Goal: Task Accomplishment & Management: Manage account settings

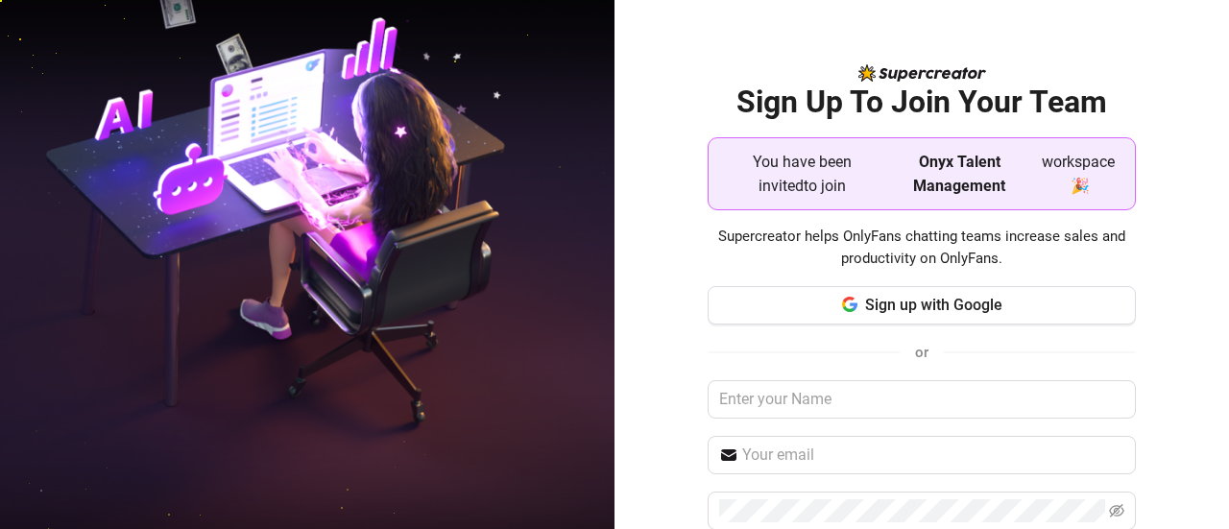
scroll to position [96, 0]
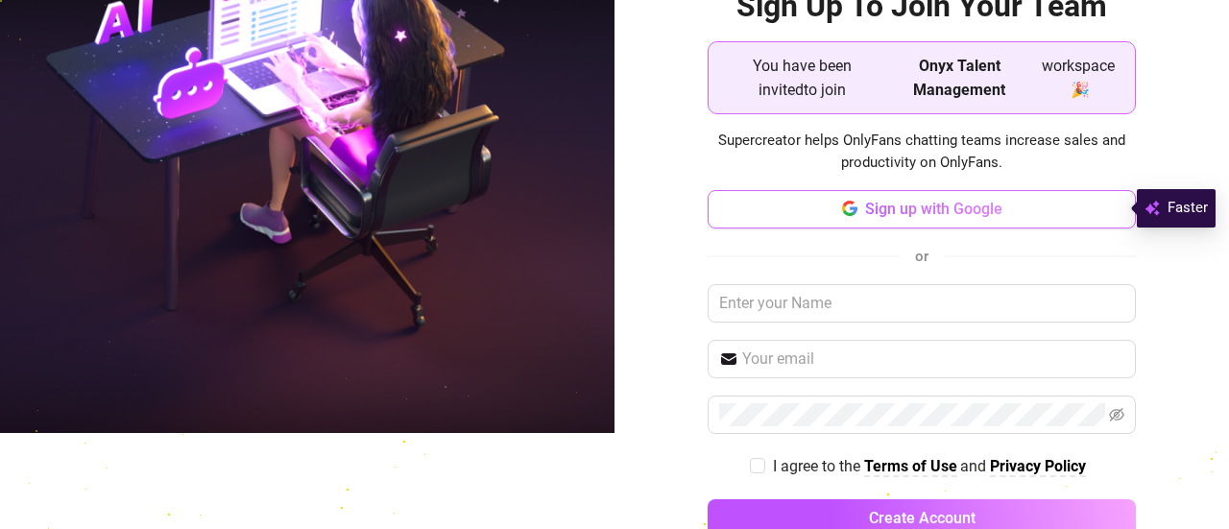
click at [865, 204] on span "Sign up with Google" at bounding box center [933, 209] width 137 height 18
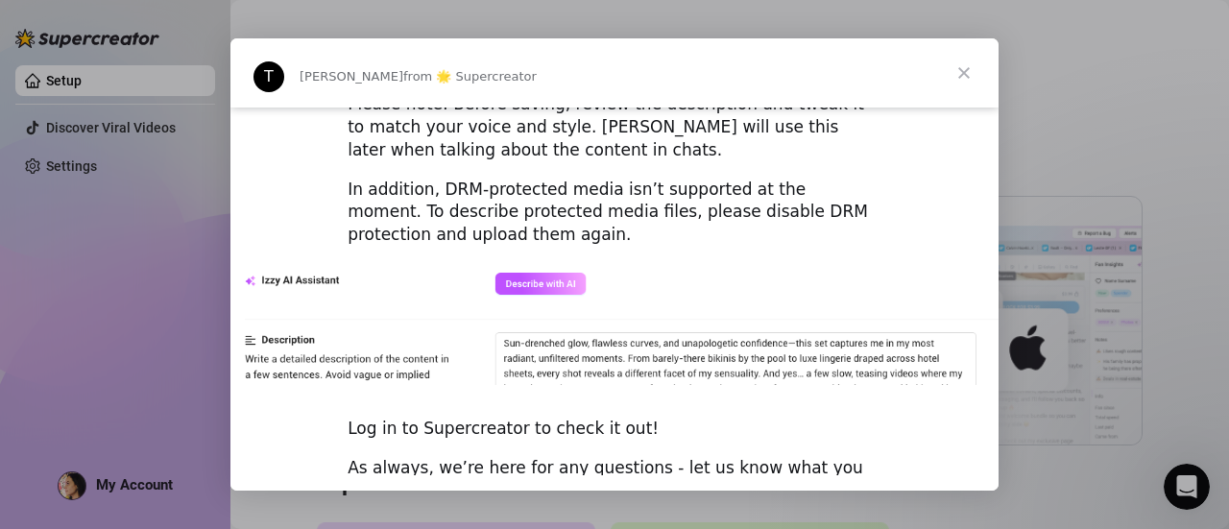
scroll to position [2816, 0]
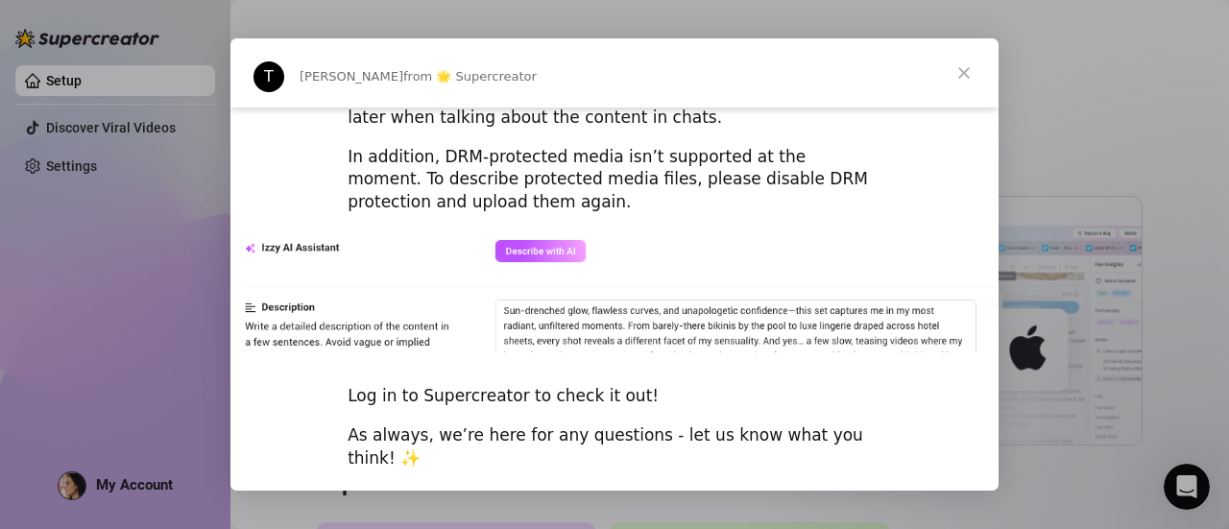
click at [964, 71] on span "Close" at bounding box center [963, 72] width 69 height 69
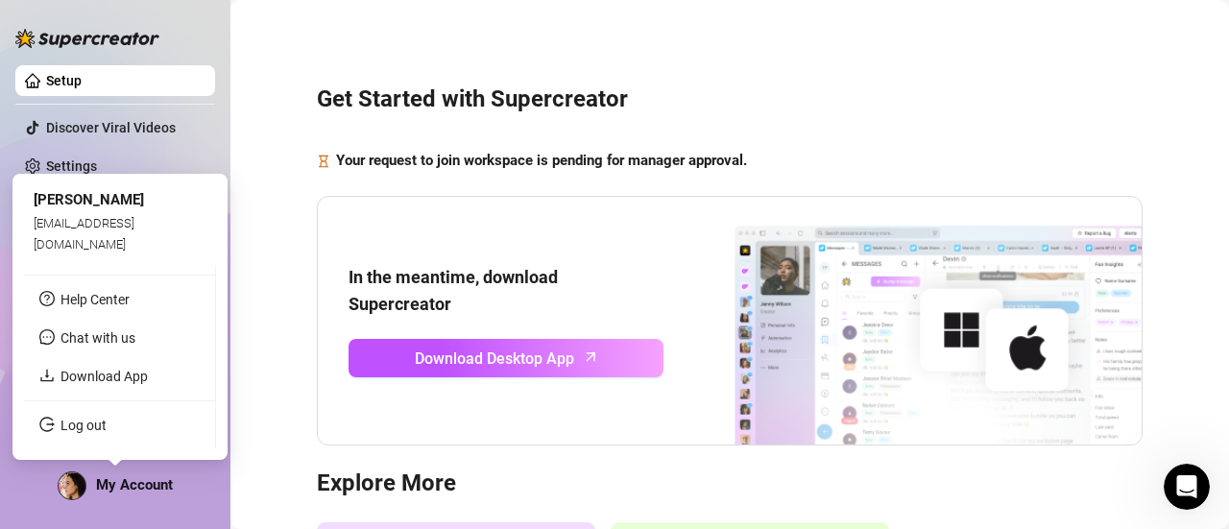
click at [148, 480] on span "My Account" at bounding box center [134, 484] width 77 height 17
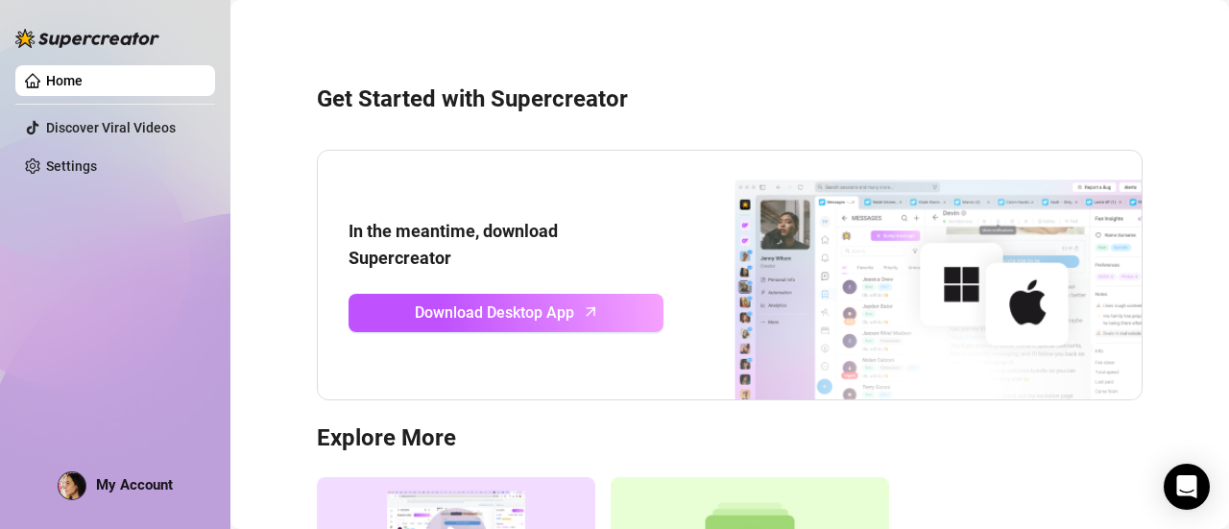
click at [737, 23] on div "Get Started with Supercreator In the meantime, download Supercreator Download D…" at bounding box center [730, 370] width 960 height 714
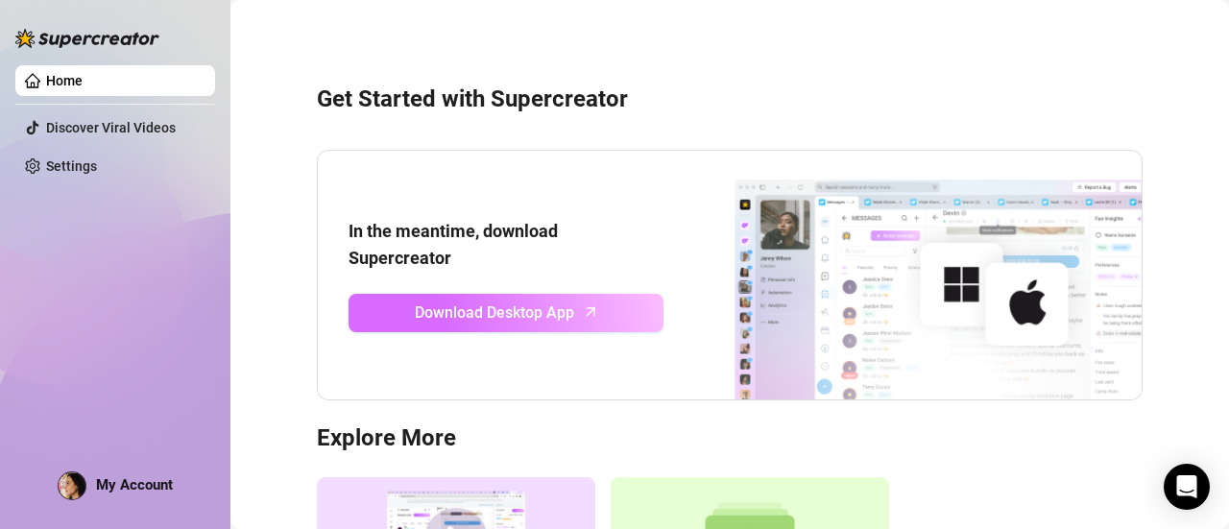
click at [545, 311] on span "Download Desktop App" at bounding box center [494, 312] width 159 height 24
